Goal: Information Seeking & Learning: Learn about a topic

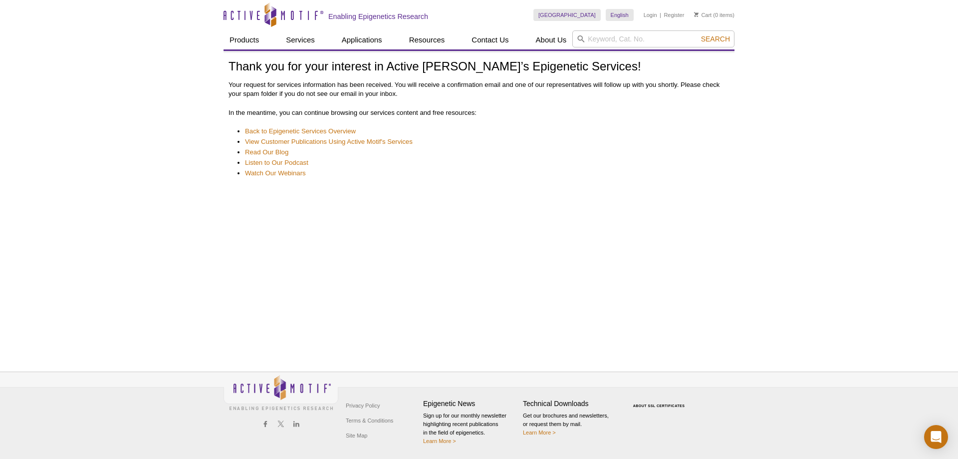
drag, startPoint x: 481, startPoint y: 229, endPoint x: 479, endPoint y: 213, distance: 16.6
click at [481, 230] on div "Thank you for your interest in Active Motif’s Epigenetic Services! Your request…" at bounding box center [479, 200] width 511 height 298
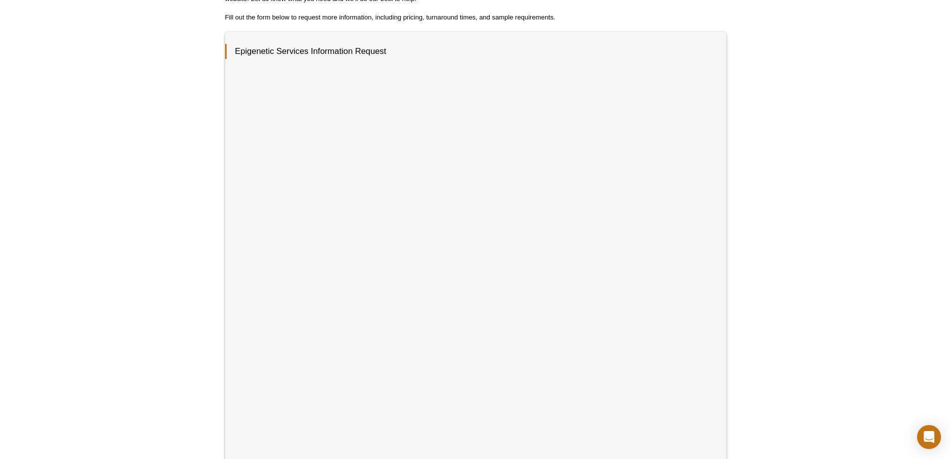
scroll to position [150, 0]
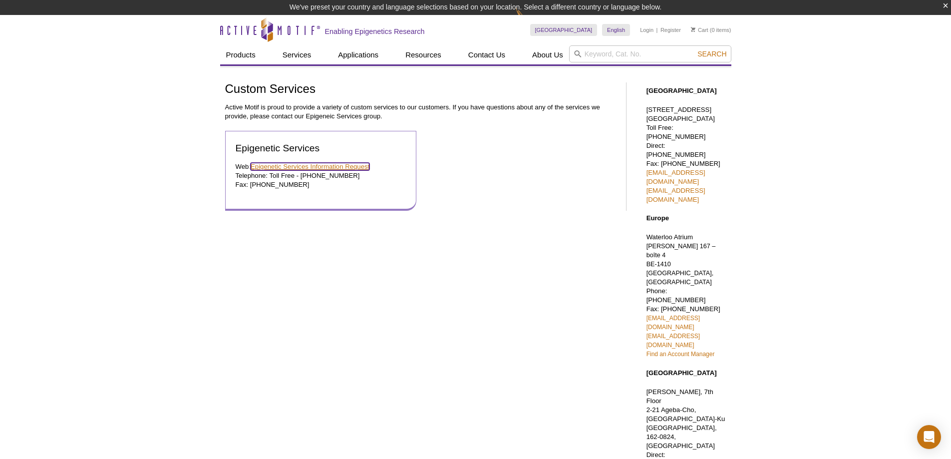
click at [303, 166] on link "Epigenetic Services Information Request" at bounding box center [310, 166] width 119 height 7
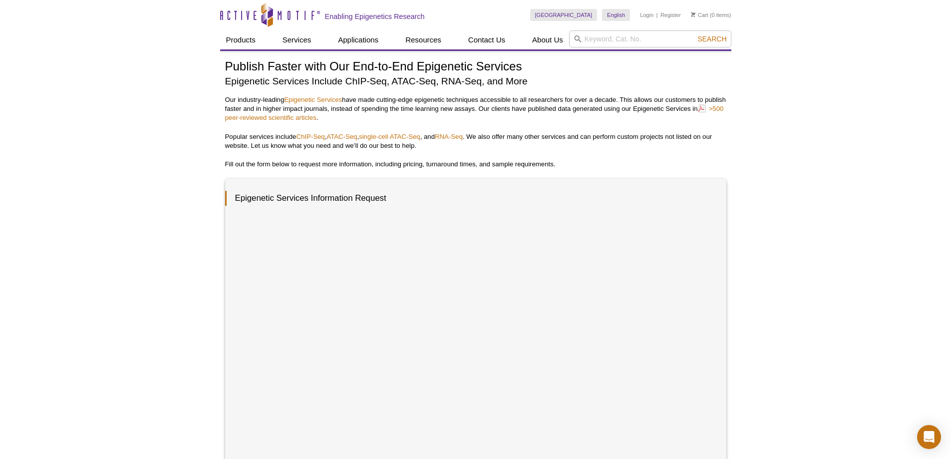
click at [90, 264] on div "Active Motif Logo Enabling Epigenetics Research 0 Search Skip to content Active…" at bounding box center [475, 404] width 951 height 808
click at [94, 249] on div "Active Motif Logo Enabling Epigenetics Research 0 Search Skip to content Active…" at bounding box center [475, 404] width 951 height 808
click at [115, 298] on div "Active Motif Logo Enabling Epigenetics Research 0 Search Skip to content Active…" at bounding box center [475, 404] width 951 height 808
click at [115, 299] on div "Active Motif Logo Enabling Epigenetics Research 0 Search Skip to content Active…" at bounding box center [475, 404] width 951 height 808
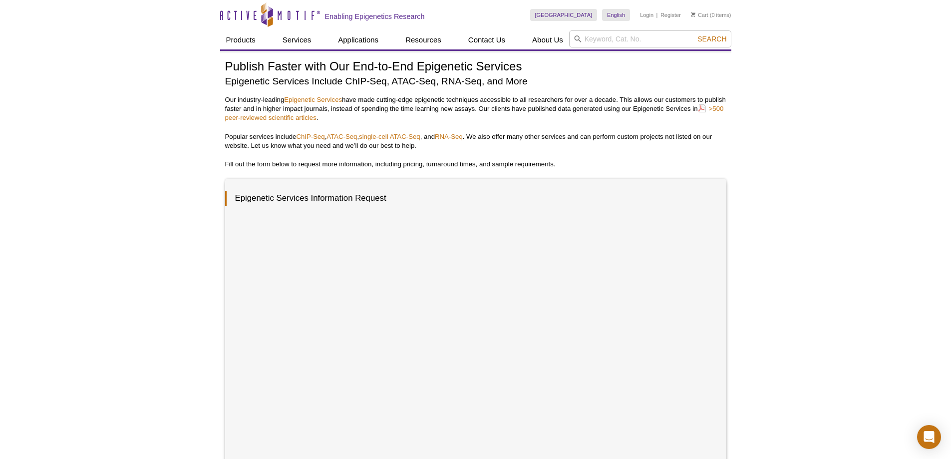
click at [13, 191] on div "Active Motif Logo Enabling Epigenetics Research 0 Search Skip to content Active…" at bounding box center [475, 404] width 951 height 808
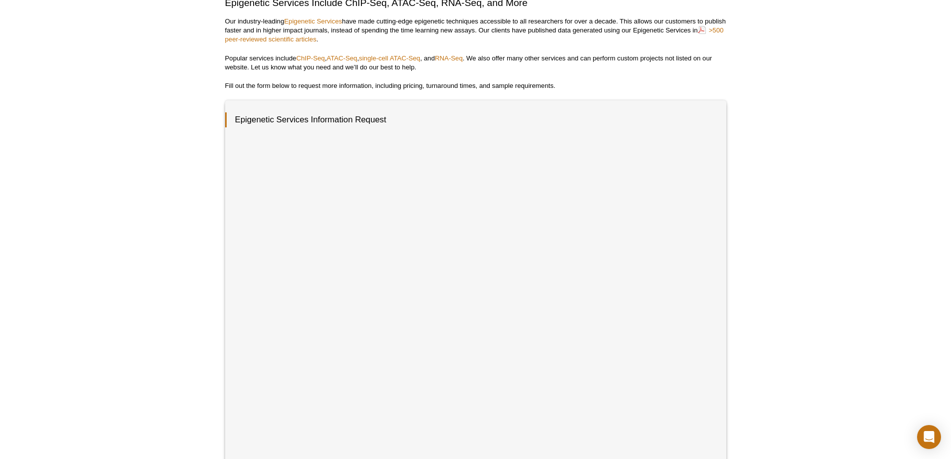
scroll to position [100, 0]
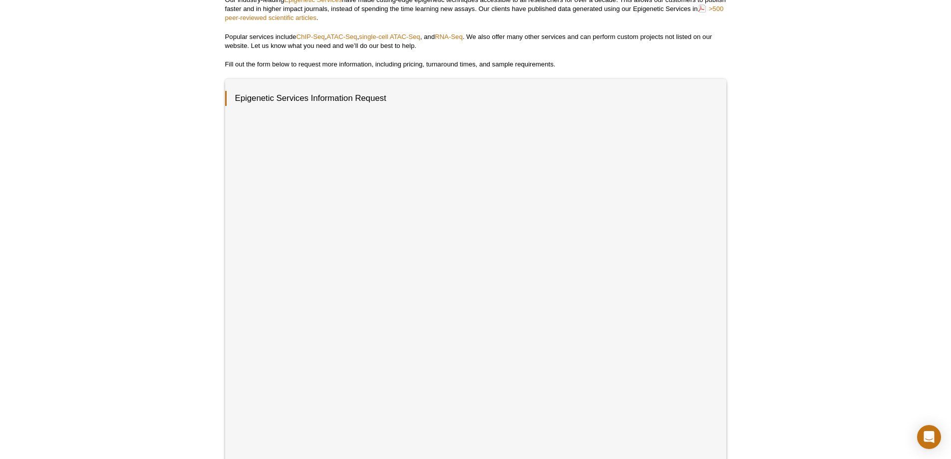
click at [128, 245] on div "Active Motif Logo Enabling Epigenetics Research 0 Search Skip to content Active…" at bounding box center [475, 304] width 951 height 808
click at [160, 312] on div "Active Motif Logo Enabling Epigenetics Research 0 Search Skip to content Active…" at bounding box center [475, 304] width 951 height 808
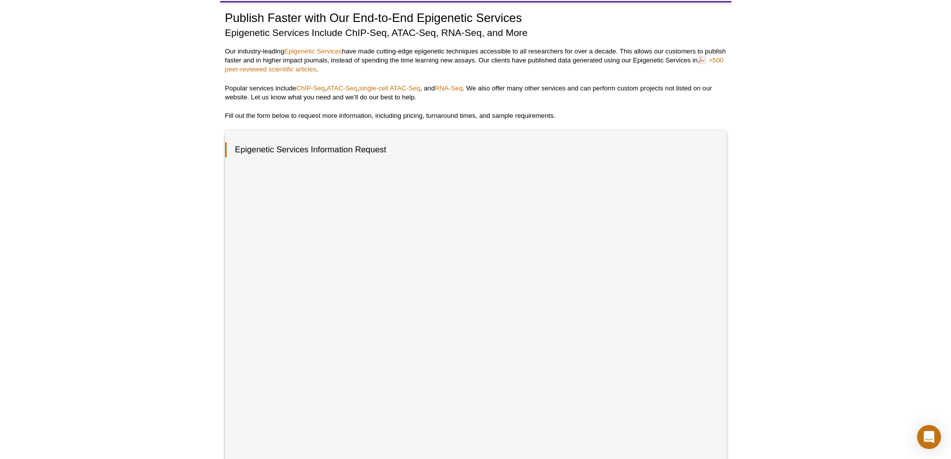
scroll to position [0, 0]
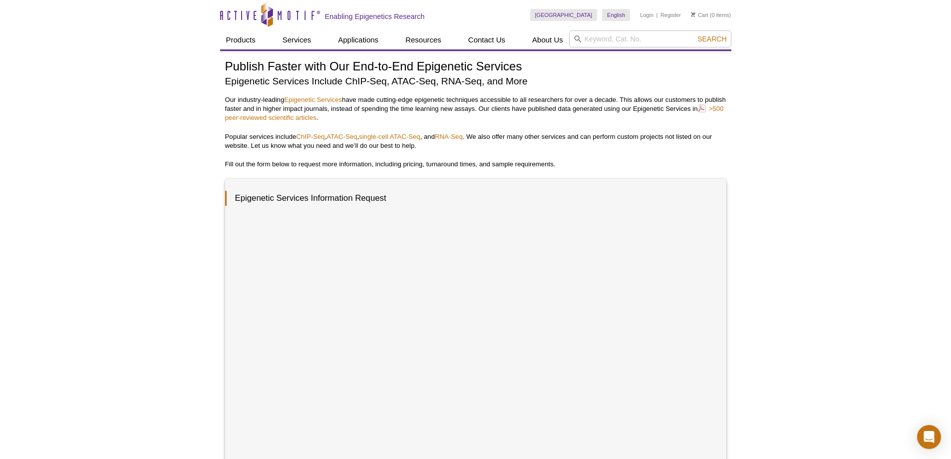
click at [82, 187] on div "Active Motif Logo Enabling Epigenetics Research 0 Search Skip to content Active…" at bounding box center [475, 404] width 951 height 808
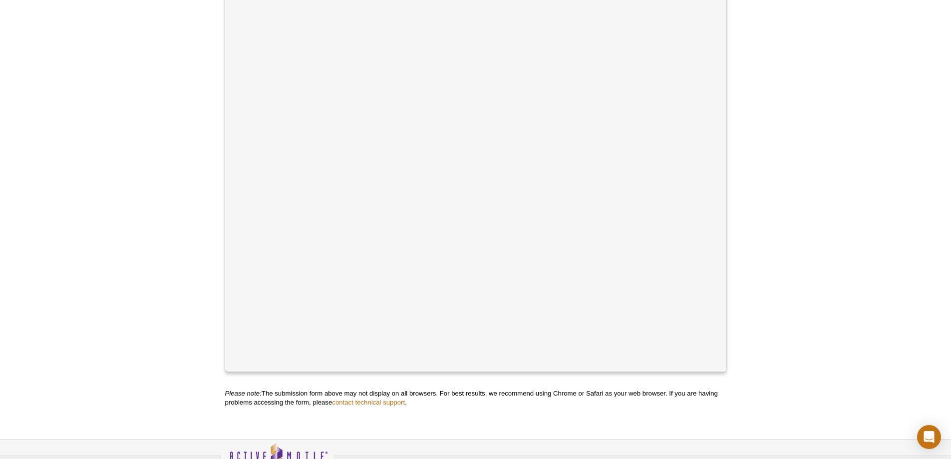
scroll to position [100, 0]
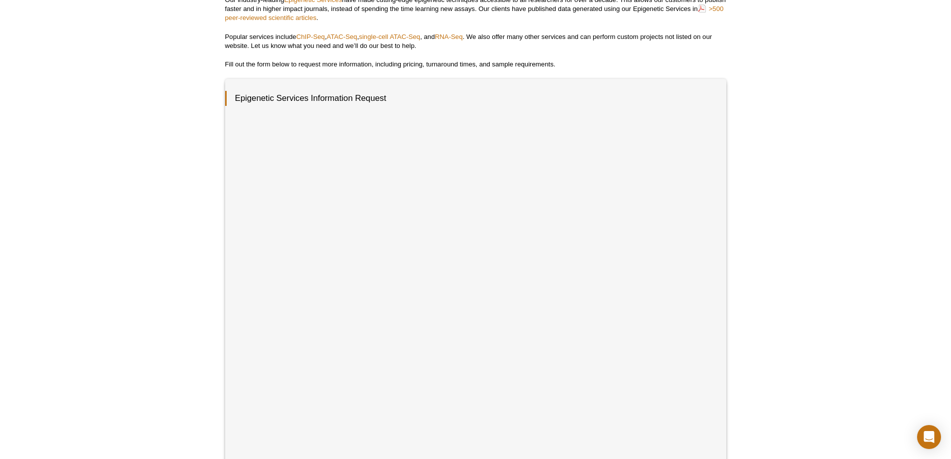
click at [107, 184] on div "Active Motif Logo Enabling Epigenetics Research 0 Search Skip to content Active…" at bounding box center [475, 304] width 951 height 808
click at [113, 216] on div "Active Motif Logo Enabling Epigenetics Research 0 Search Skip to content Active…" at bounding box center [475, 304] width 951 height 808
click at [82, 274] on div "Active Motif Logo Enabling Epigenetics Research 0 Search Skip to content Active…" at bounding box center [475, 304] width 951 height 808
click at [82, 273] on div "Active Motif Logo Enabling Epigenetics Research 0 Search Skip to content Active…" at bounding box center [475, 304] width 951 height 808
click at [840, 190] on div "Active Motif Logo Enabling Epigenetics Research 0 Search Skip to content Active…" at bounding box center [475, 304] width 951 height 808
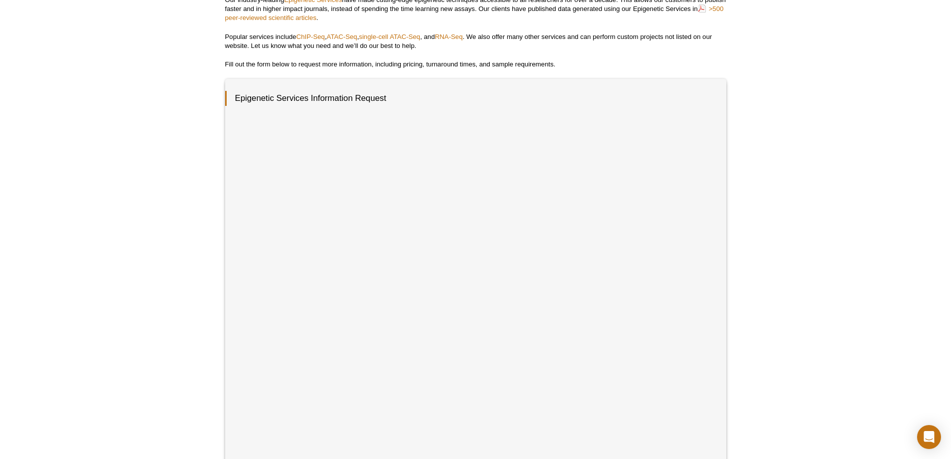
click at [841, 187] on div "Active Motif Logo Enabling Epigenetics Research 0 Search Skip to content Active…" at bounding box center [475, 304] width 951 height 808
click at [841, 188] on div "Active Motif Logo Enabling Epigenetics Research 0 Search Skip to content Active…" at bounding box center [475, 304] width 951 height 808
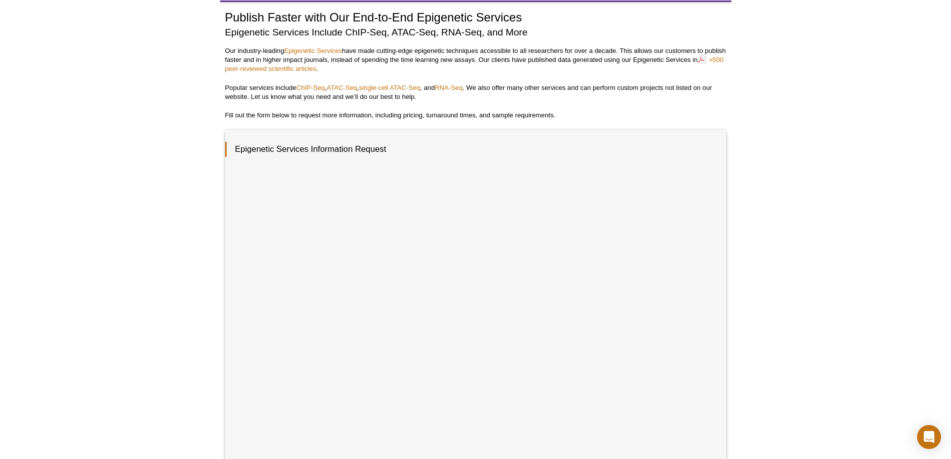
scroll to position [0, 0]
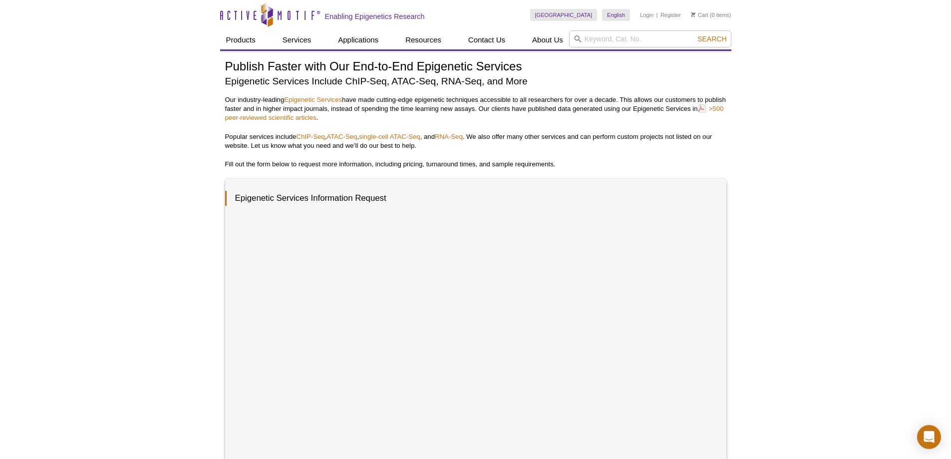
click at [807, 217] on div "Active Motif Logo Enabling Epigenetics Research 0 Search Skip to content Active…" at bounding box center [475, 404] width 951 height 808
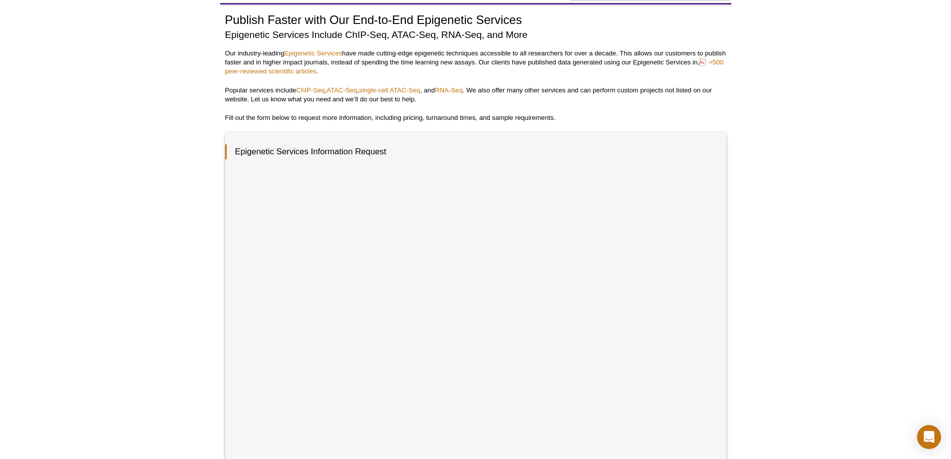
scroll to position [100, 0]
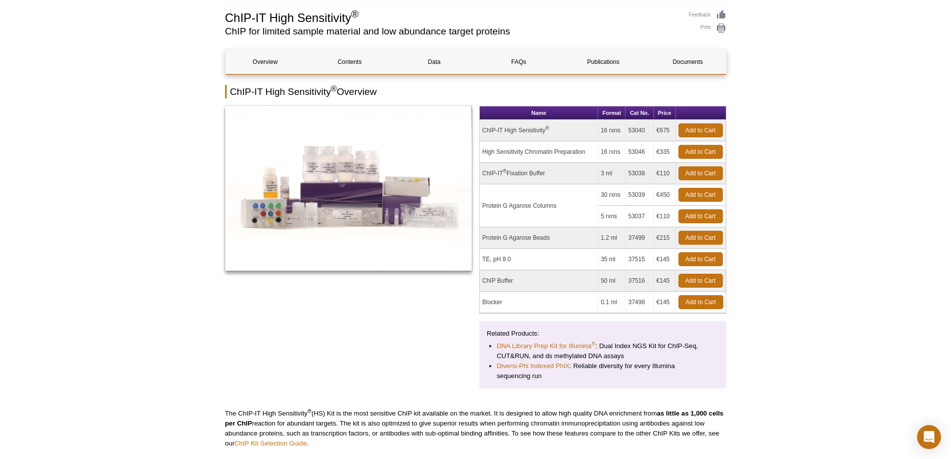
scroll to position [85, 0]
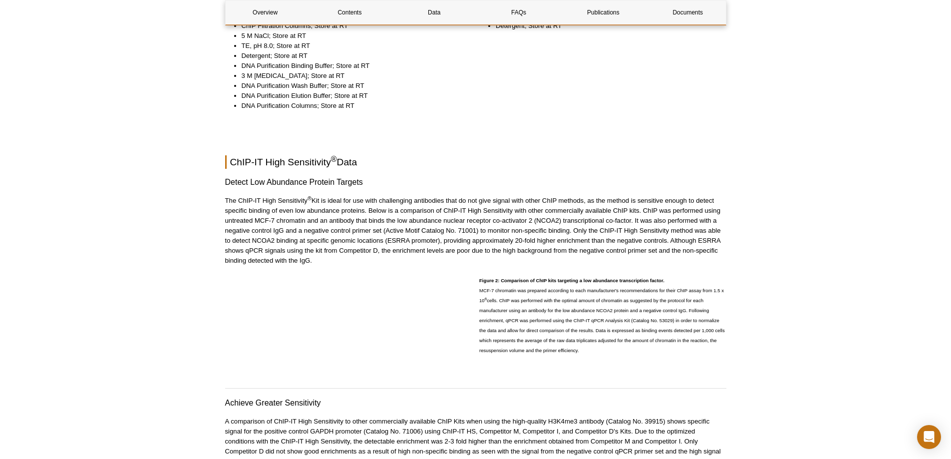
drag, startPoint x: 841, startPoint y: 241, endPoint x: 827, endPoint y: 301, distance: 61.4
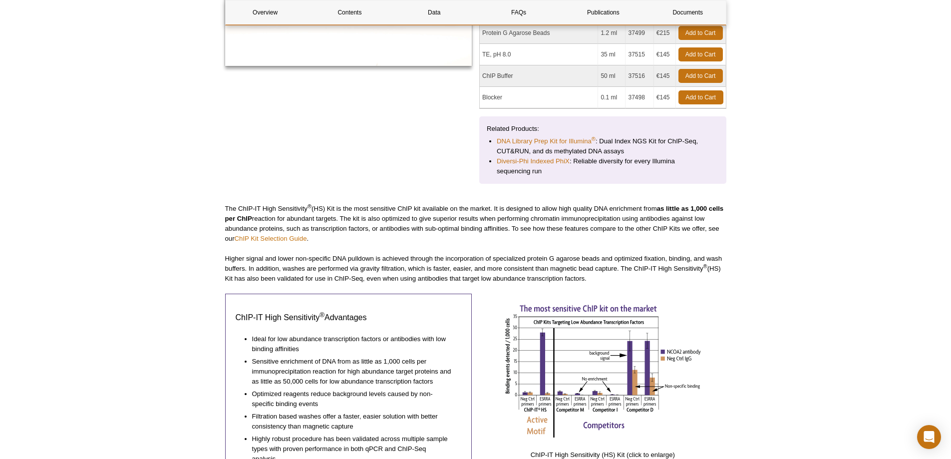
scroll to position [0, 0]
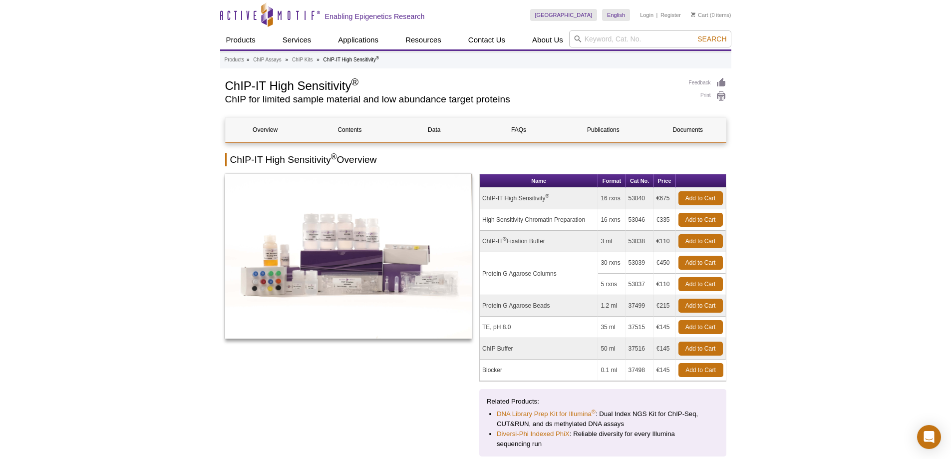
drag, startPoint x: 847, startPoint y: 235, endPoint x: 883, endPoint y: 37, distance: 201.0
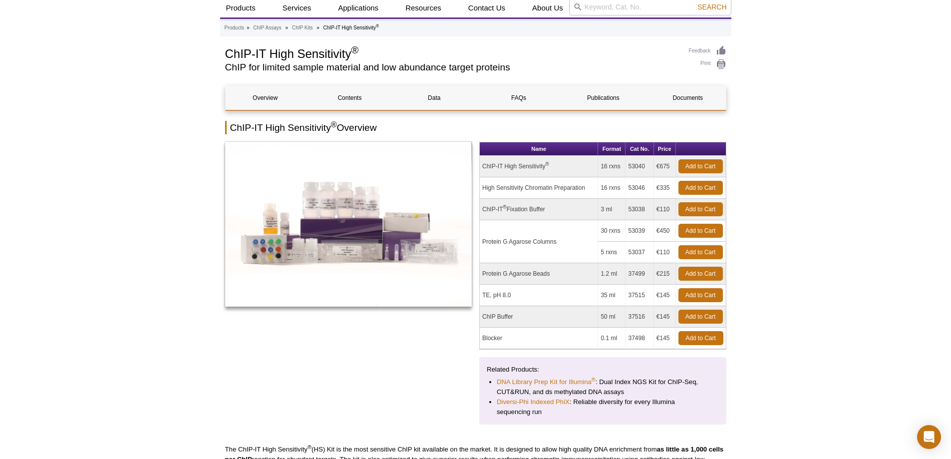
scroll to position [50, 0]
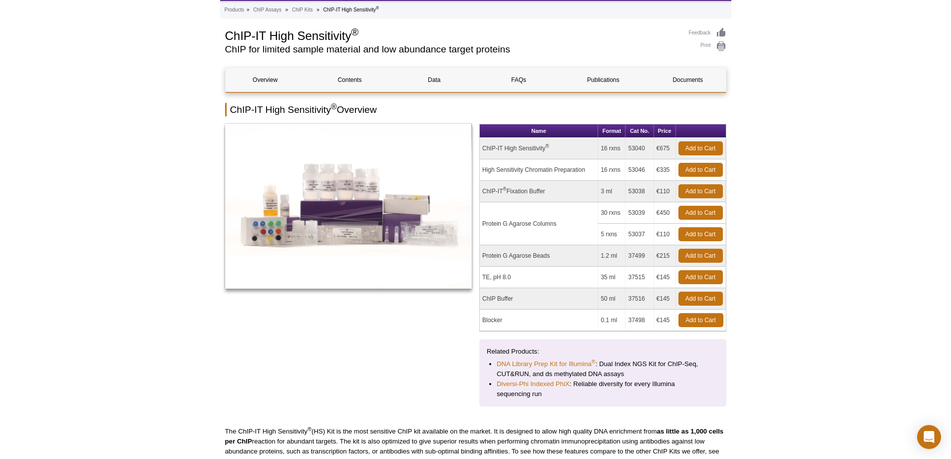
drag, startPoint x: 262, startPoint y: 106, endPoint x: 226, endPoint y: 109, distance: 36.1
click at [226, 109] on h2 "ChIP-IT High Sensitivity ® Overview" at bounding box center [475, 109] width 501 height 13
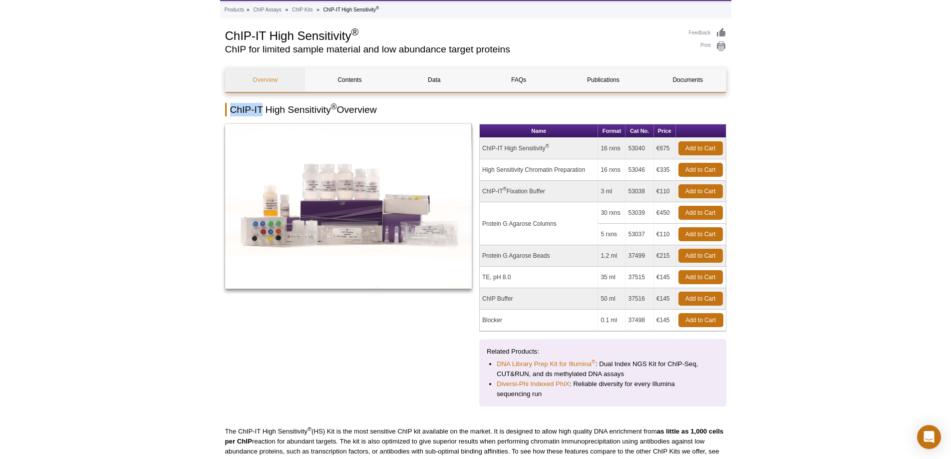
copy h2 "ChIP-IT"
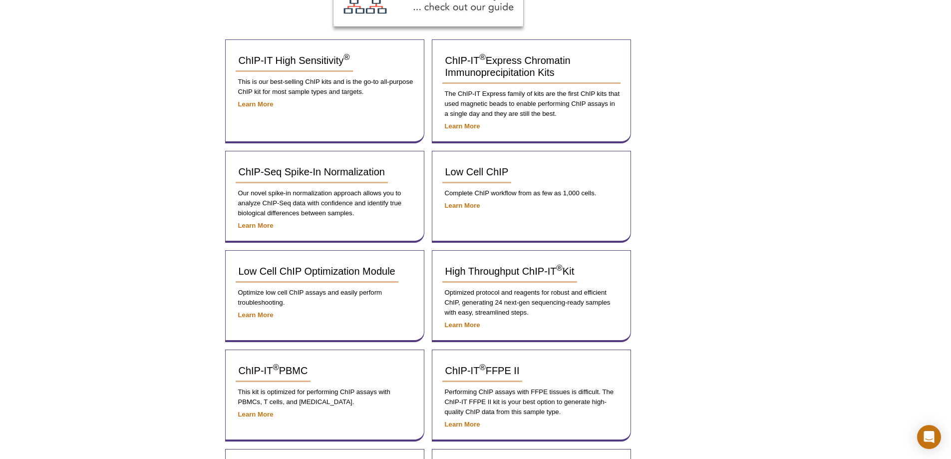
scroll to position [63, 0]
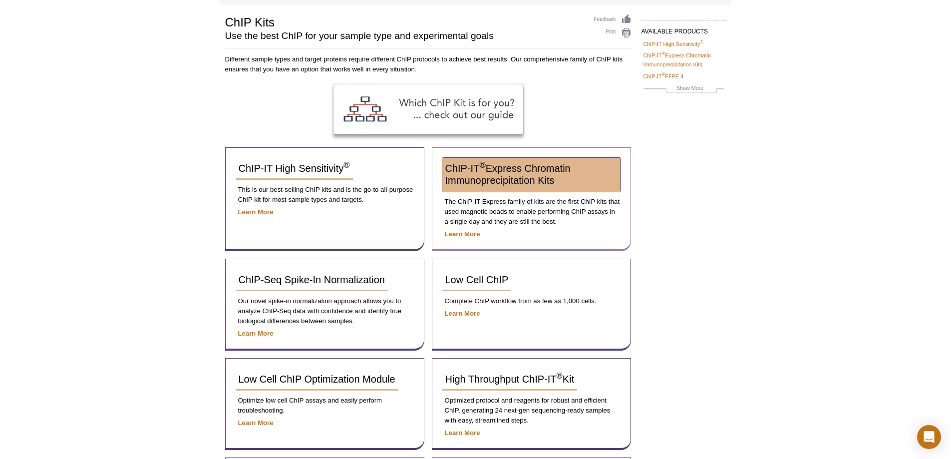
click at [488, 177] on span "ChIP-IT ® Express Chromatin Immunoprecipitation Kits" at bounding box center [507, 174] width 125 height 23
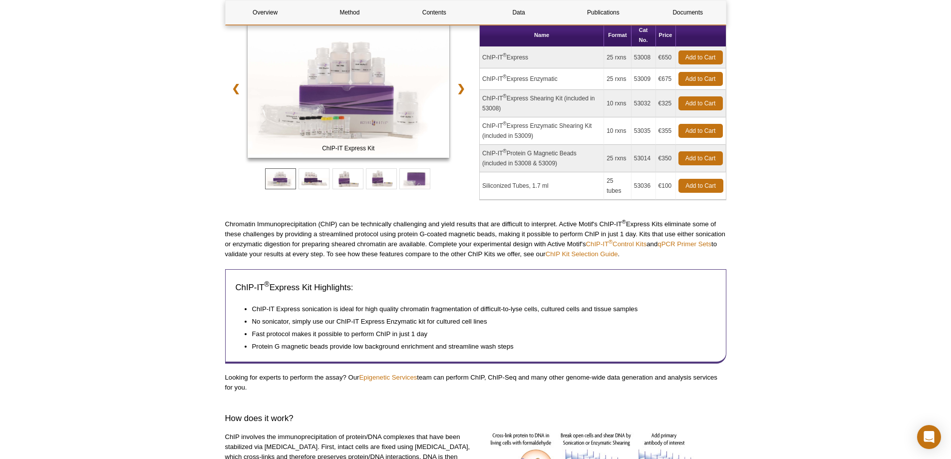
scroll to position [50, 0]
